Goal: Task Accomplishment & Management: Manage account settings

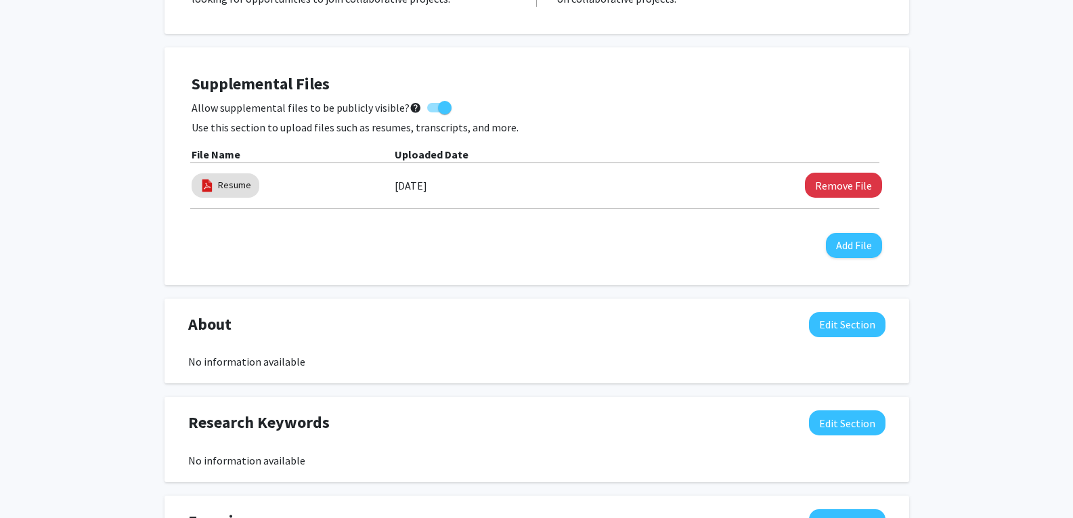
scroll to position [354, 0]
click at [480, 266] on div "Supplemental Files Allow supplemental files to be publicly visible? help Use th…" at bounding box center [536, 165] width 717 height 210
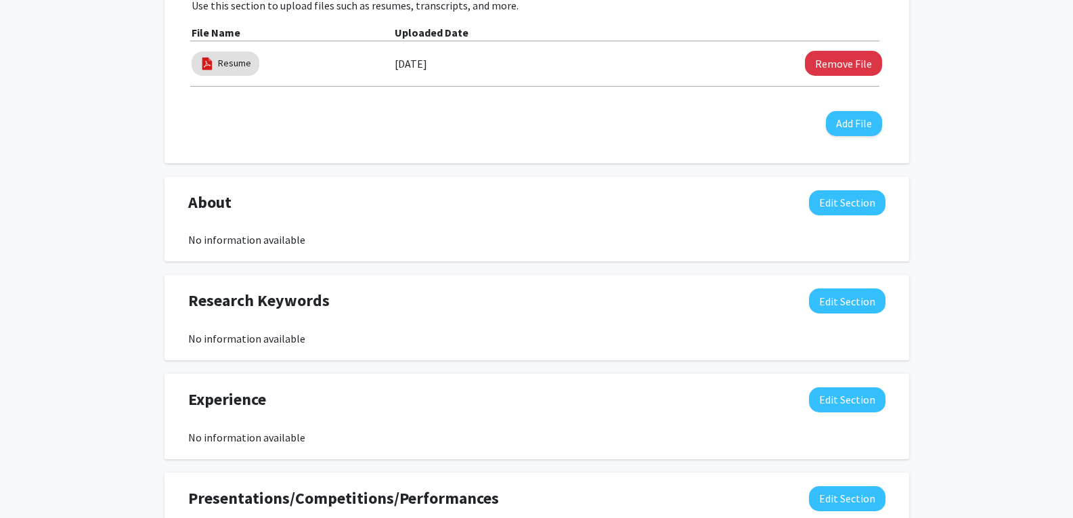
scroll to position [476, 0]
click at [835, 211] on button "Edit Section" at bounding box center [847, 201] width 76 height 25
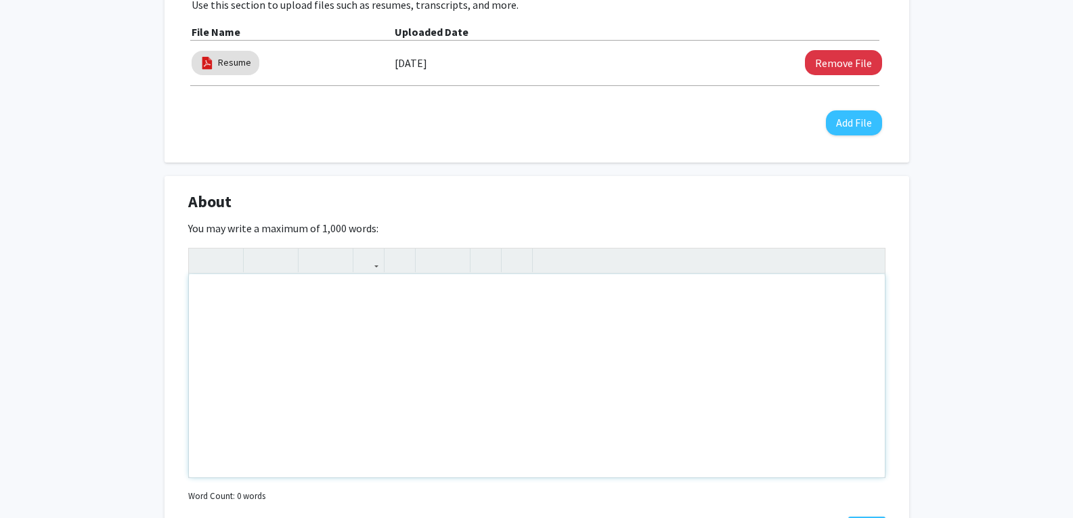
click at [742, 292] on div "Note to users with screen readers: Please deactivate our accessibility plugin f…" at bounding box center [537, 375] width 696 height 203
paste div "To enrich screen reader interactions, please activate Accessibility in Grammarl…"
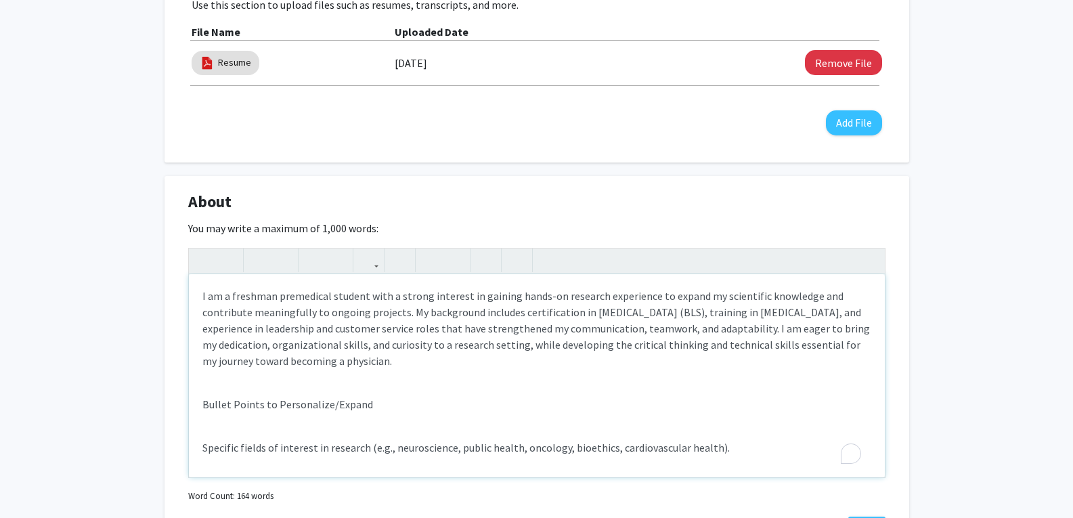
type textarea "<p>I am a freshman premedical student with a strong interest in gaining hands-o…"
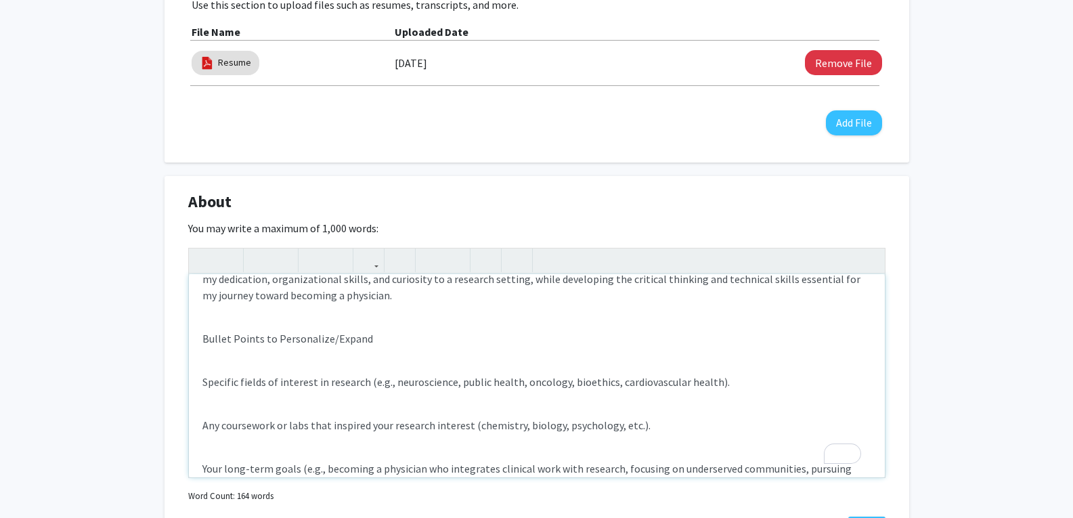
scroll to position [0, 0]
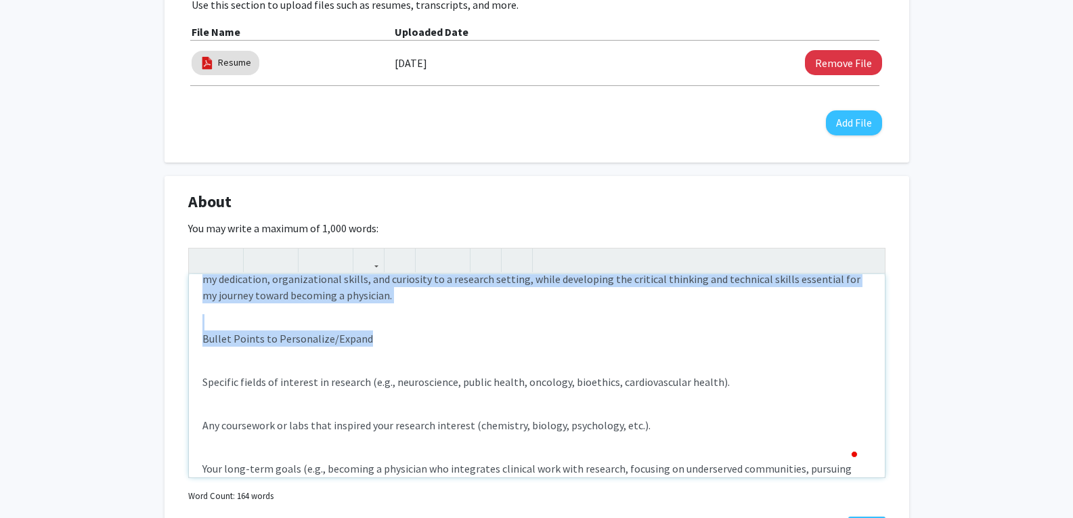
drag, startPoint x: 417, startPoint y: 341, endPoint x: 279, endPoint y: 318, distance: 140.0
click at [279, 318] on div "I am a freshman premedical student with a strong interest in gaining hands-on r…" at bounding box center [537, 375] width 696 height 203
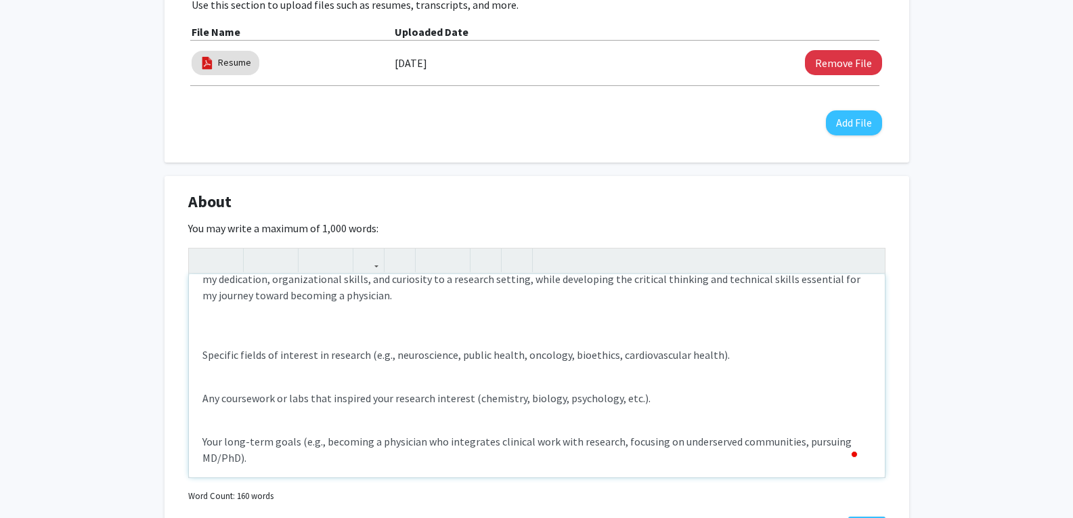
type textarea "<p>I am a freshman premedical student with a strong interest in gaining hands-o…"
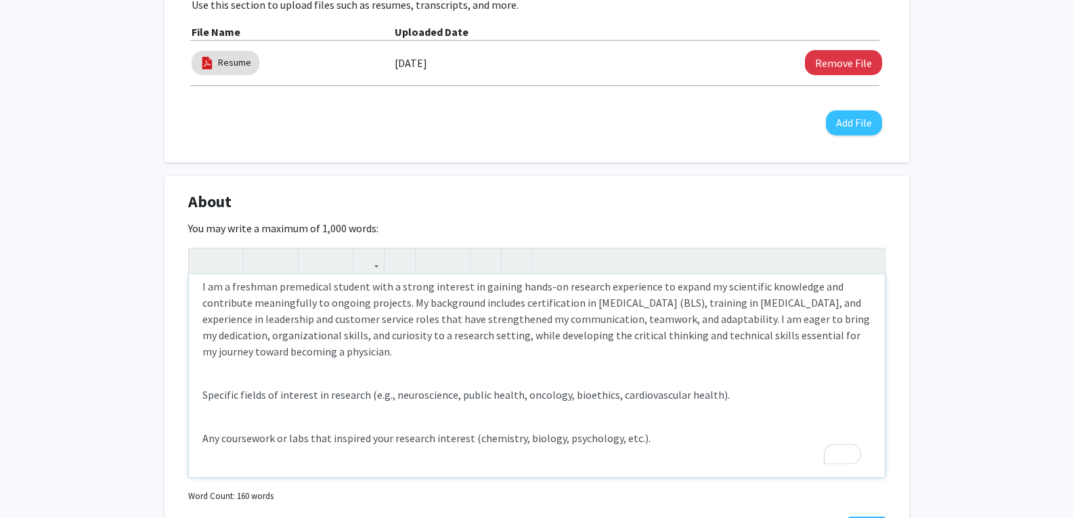
scroll to position [9, 0]
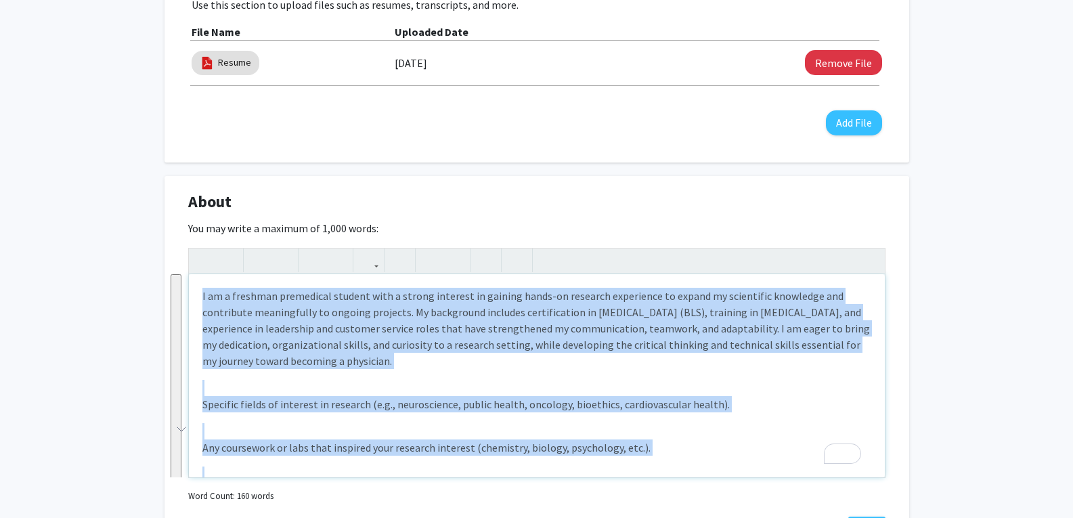
drag, startPoint x: 684, startPoint y: 451, endPoint x: 174, endPoint y: 202, distance: 567.2
click at [174, 202] on div "About Edit Section You may write a maximum of 1,000 words: I am a freshman prem…" at bounding box center [536, 366] width 744 height 380
copy div "I am a freshman premedical student with a strong interest in gaining hands-on r…"
